Goal: Task Accomplishment & Management: Use online tool/utility

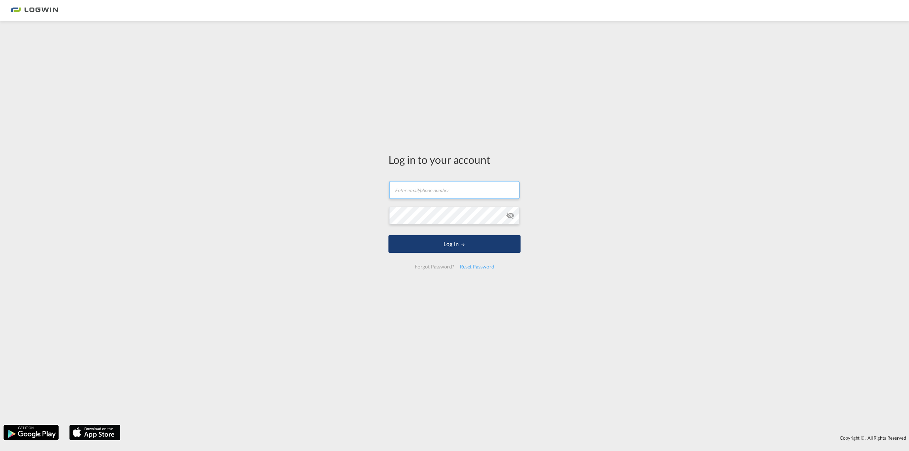
type input "[EMAIL_ADDRESS][DOMAIN_NAME]"
click at [440, 242] on button "Log In" at bounding box center [455, 244] width 132 height 18
